Goal: Information Seeking & Learning: Learn about a topic

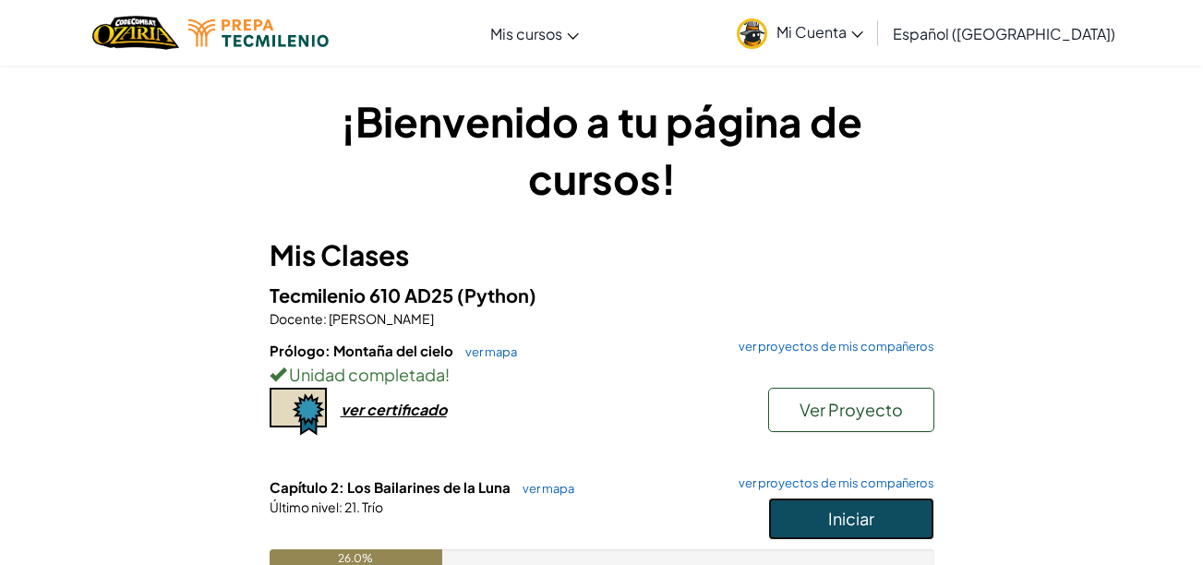
click at [845, 523] on span "Iniciar" at bounding box center [851, 518] width 46 height 21
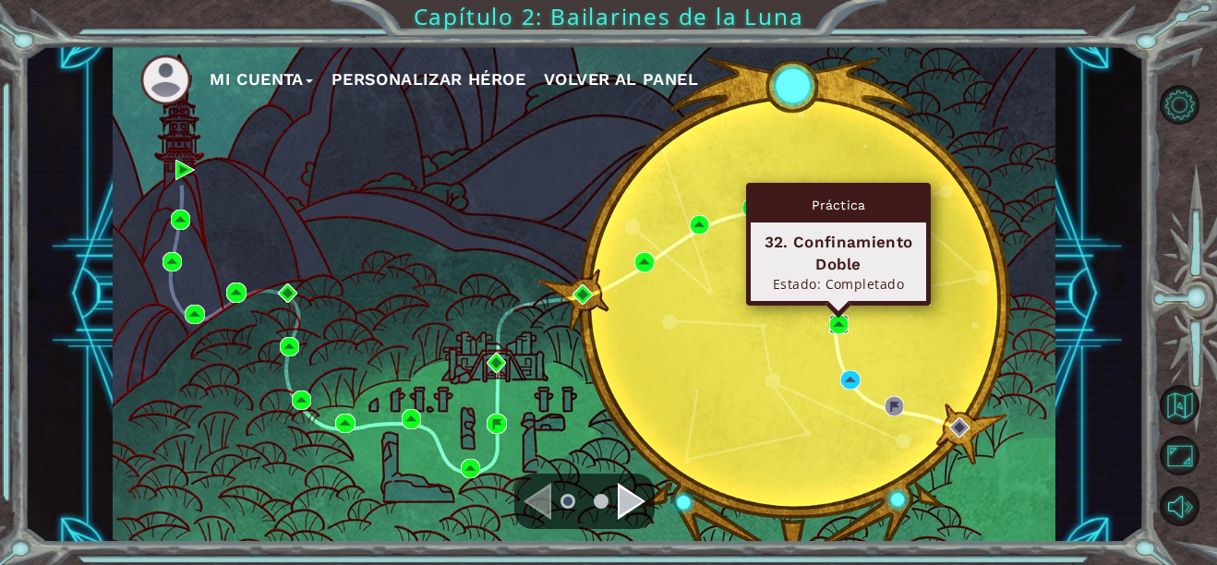
click at [829, 323] on img at bounding box center [838, 324] width 19 height 19
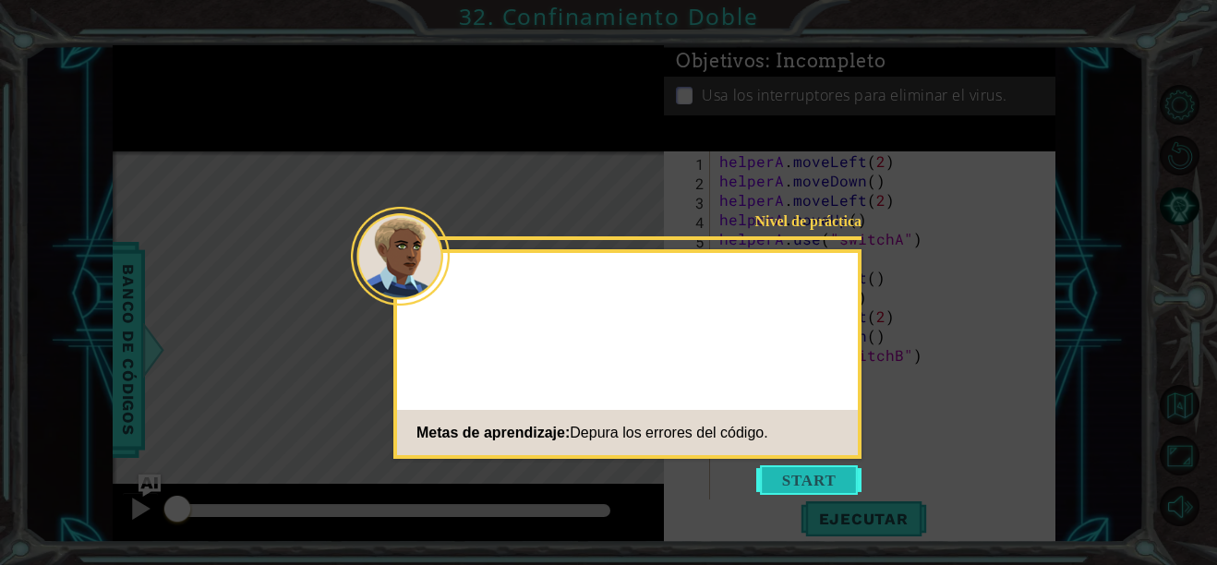
click at [813, 475] on button "Start" at bounding box center [808, 480] width 105 height 30
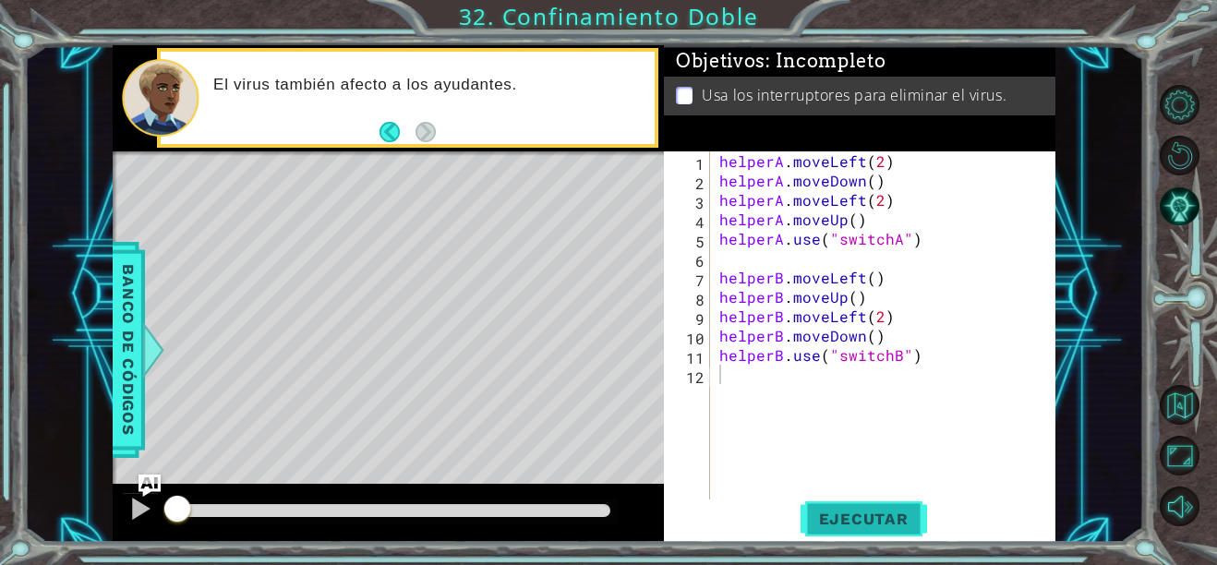
click at [845, 523] on span "Ejecutar" at bounding box center [863, 519] width 126 height 18
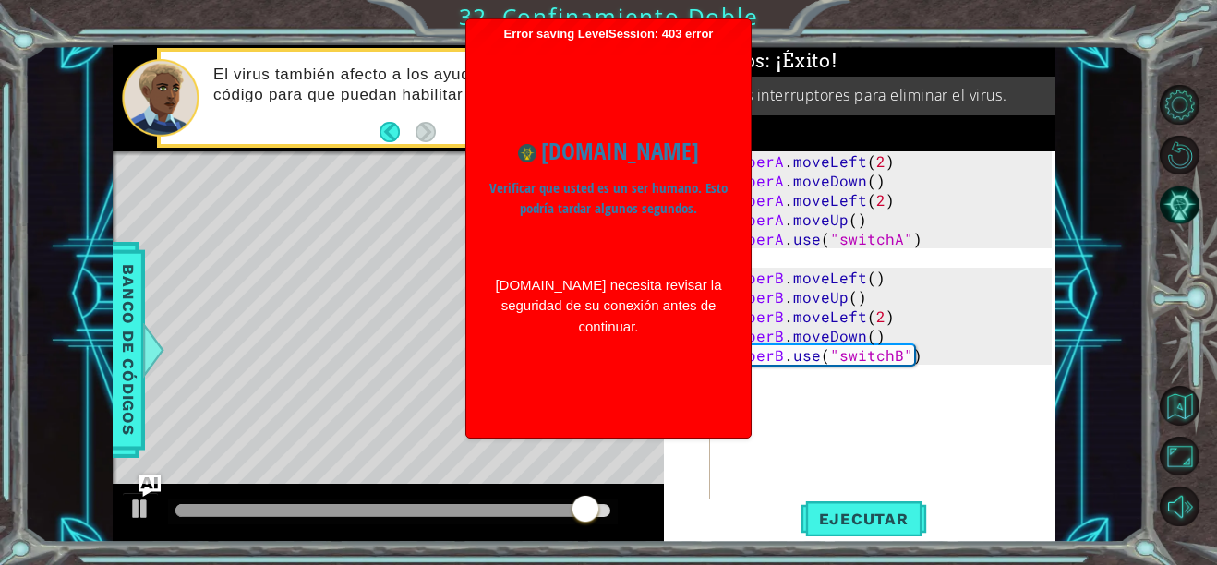
click at [630, 42] on div "www.ozaria.com Verificar que usted es un ser humano. Esto podría tardar algunos…" at bounding box center [608, 236] width 266 height 388
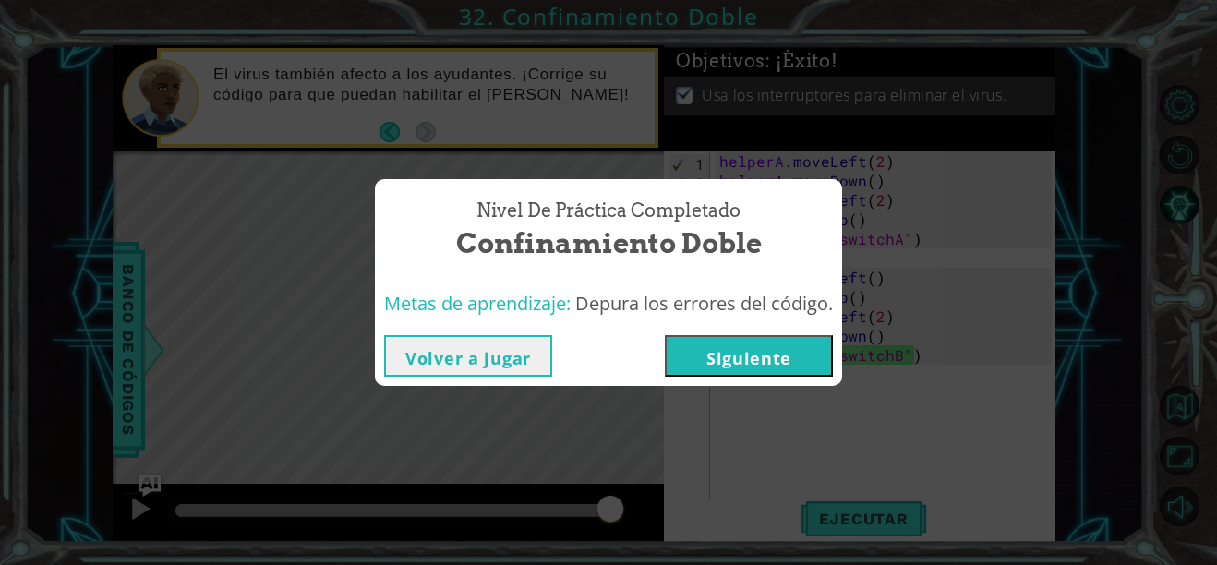
click at [755, 352] on button "Siguiente" at bounding box center [749, 356] width 168 height 42
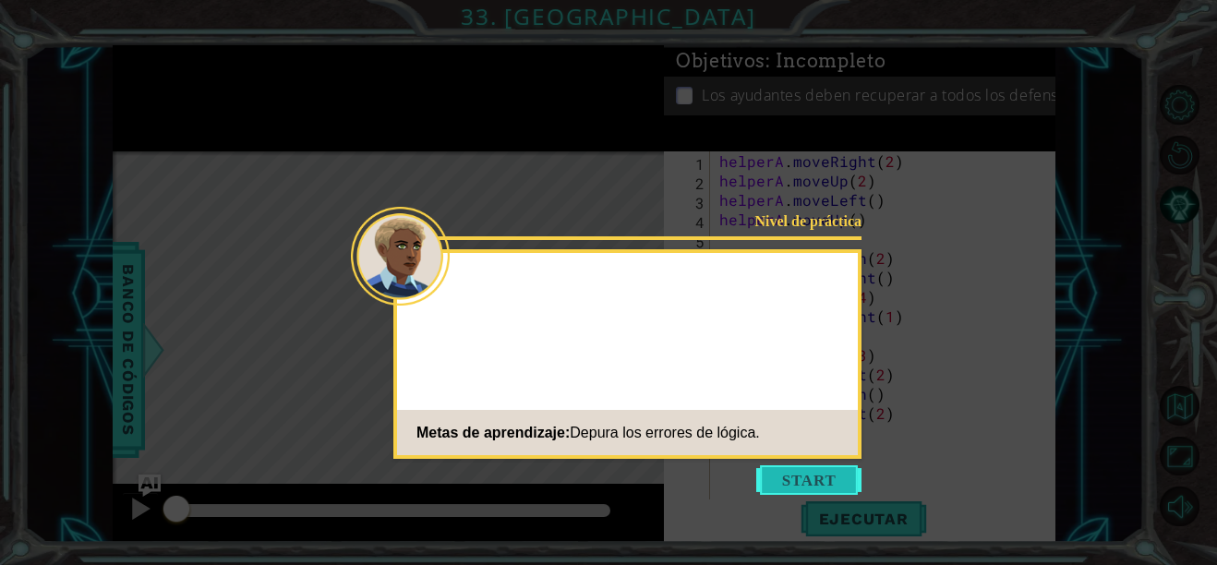
click at [810, 475] on button "Start" at bounding box center [808, 480] width 105 height 30
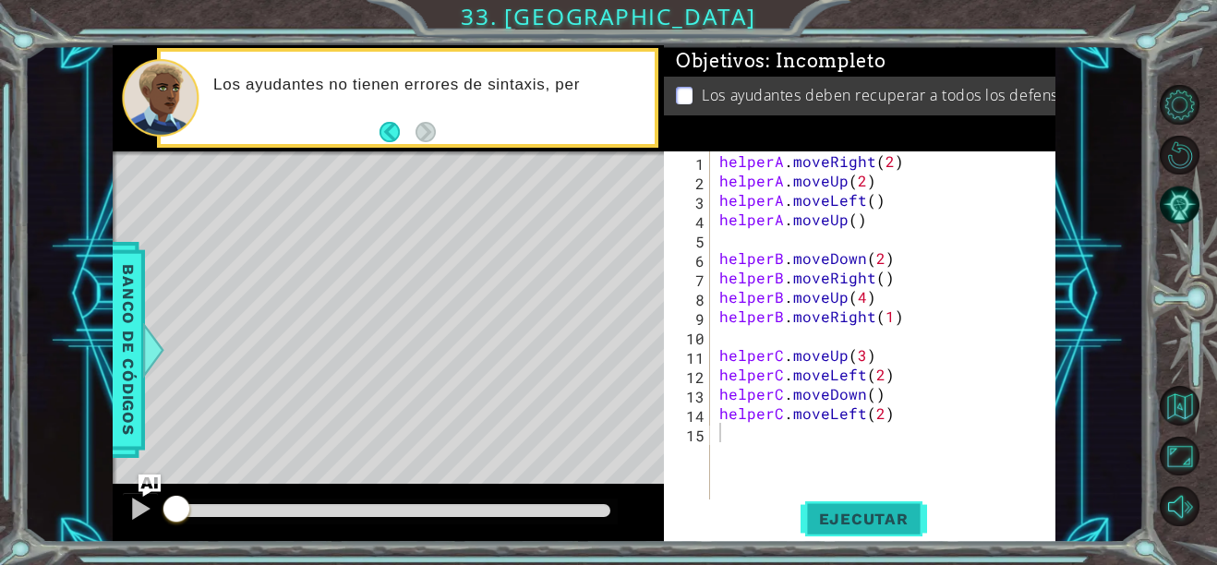
click at [821, 513] on span "Ejecutar" at bounding box center [863, 519] width 126 height 18
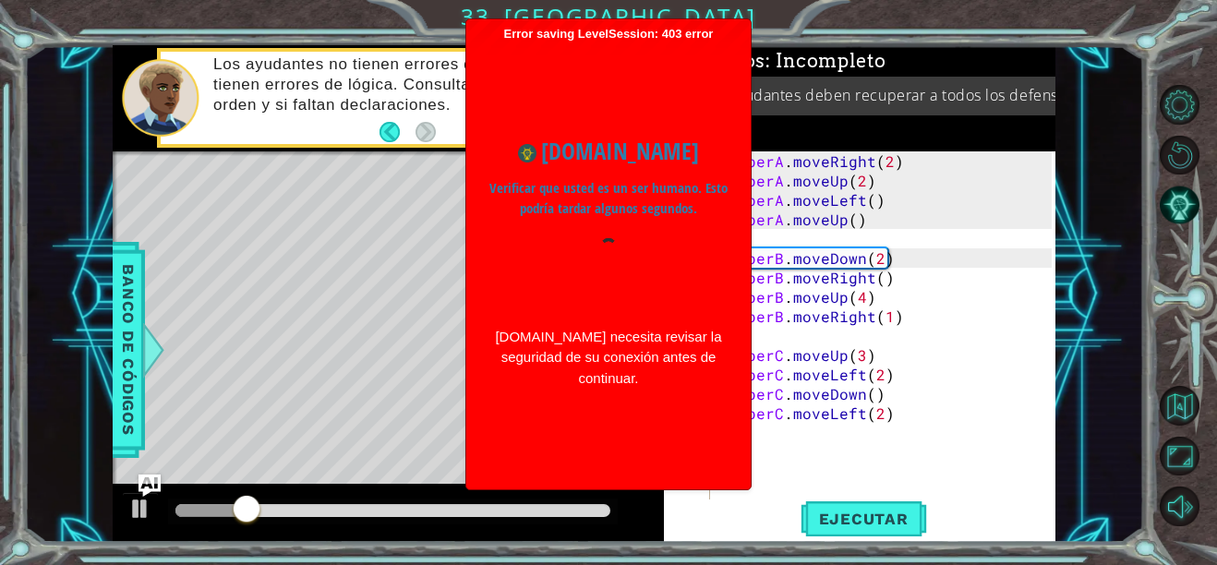
click at [633, 64] on div "www.ozaria.com Verificar que usted es un ser humano. Esto podría tardar algunos…" at bounding box center [608, 261] width 266 height 439
